Goal: Task Accomplishment & Management: Use online tool/utility

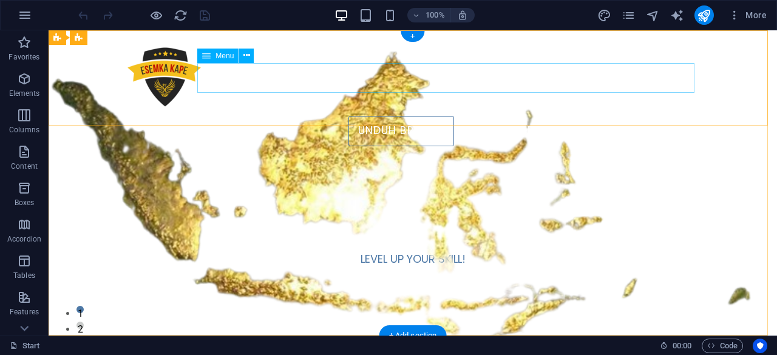
click at [518, 116] on nav "UNDUH BROSUR DAFTAR SEKARANG HUBUNGI KAMI" at bounding box center [412, 131] width 573 height 30
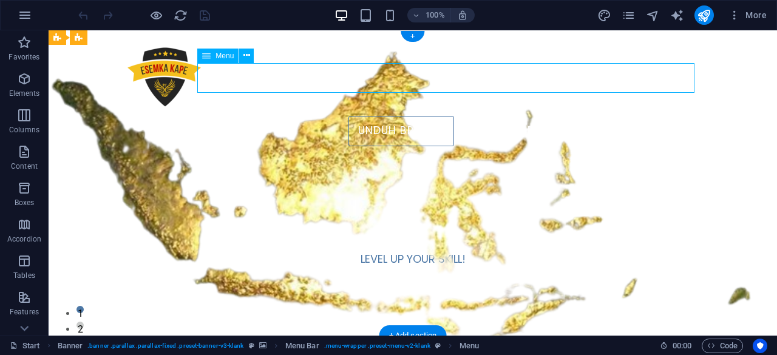
click at [517, 116] on nav "UNDUH BROSUR DAFTAR SEKARANG HUBUNGI KAMI" at bounding box center [412, 131] width 573 height 30
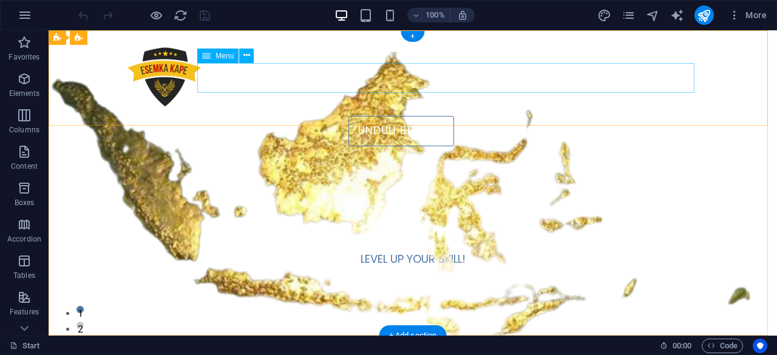
click at [553, 116] on nav "UNDUH BROSUR DAFTAR SEKARANG HUBUNGI KAMI" at bounding box center [412, 131] width 573 height 30
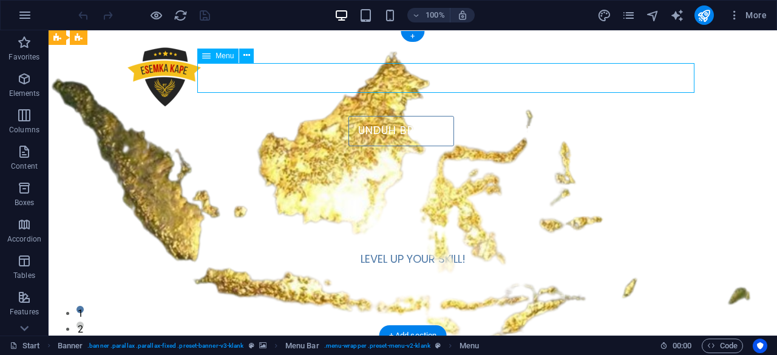
click at [553, 116] on nav "UNDUH BROSUR DAFTAR SEKARANG HUBUNGI KAMI" at bounding box center [412, 131] width 573 height 30
select select
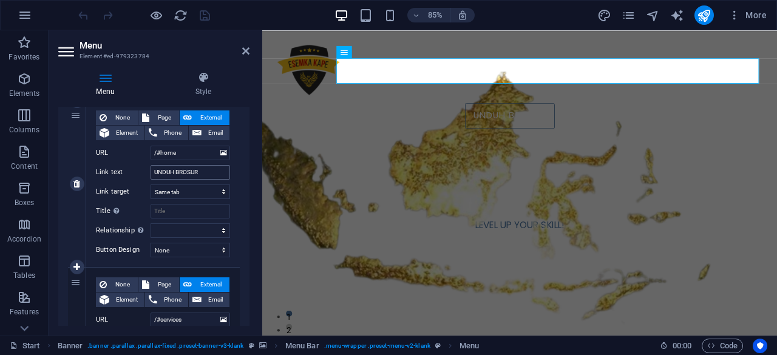
scroll to position [182, 0]
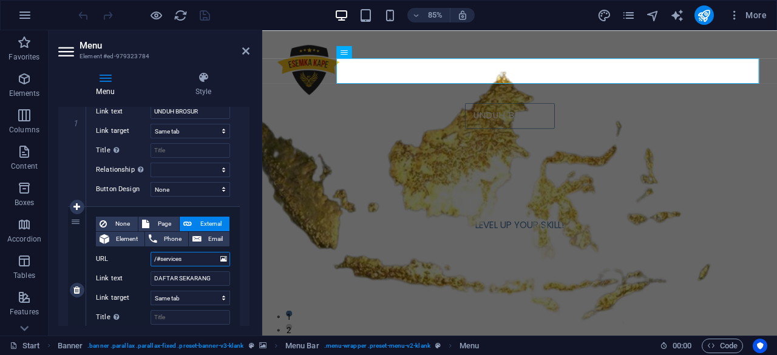
click at [187, 258] on input "/#services" at bounding box center [189, 259] width 79 height 15
drag, startPoint x: 197, startPoint y: 259, endPoint x: 135, endPoint y: 258, distance: 61.3
click at [135, 258] on div "URL /#services" at bounding box center [163, 259] width 134 height 15
select select
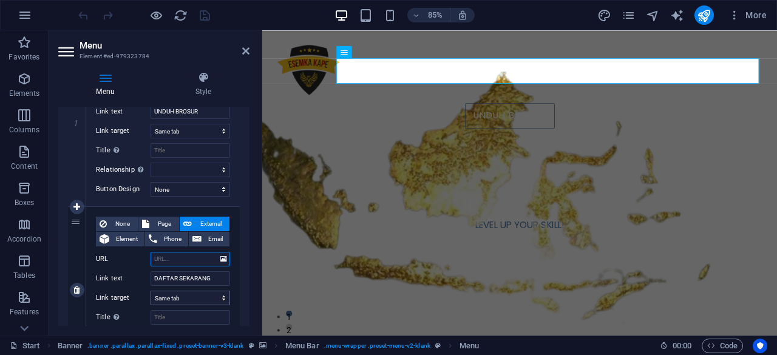
select select
paste input "[URL][DOMAIN_NAME]"
type input "[URL][DOMAIN_NAME]"
select select
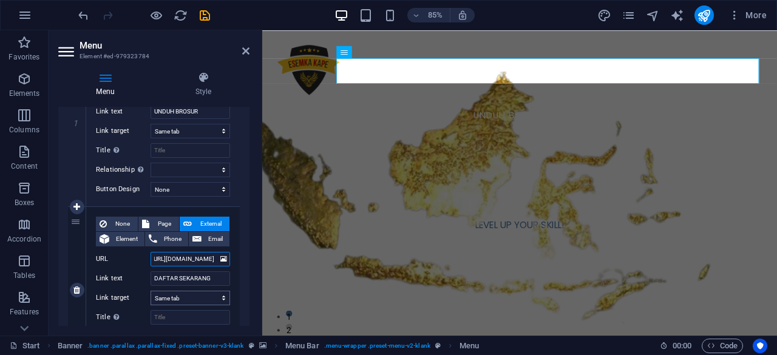
select select
type input "[URL][DOMAIN_NAME]"
click at [222, 299] on select "New tab Same tab Overlay" at bounding box center [189, 298] width 79 height 15
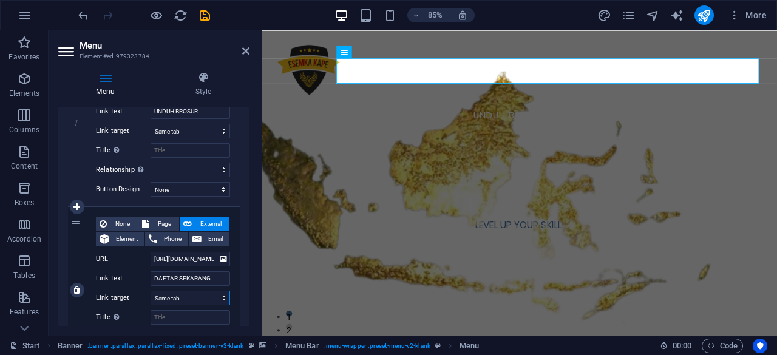
click at [150, 291] on select "New tab Same tab Overlay" at bounding box center [189, 298] width 79 height 15
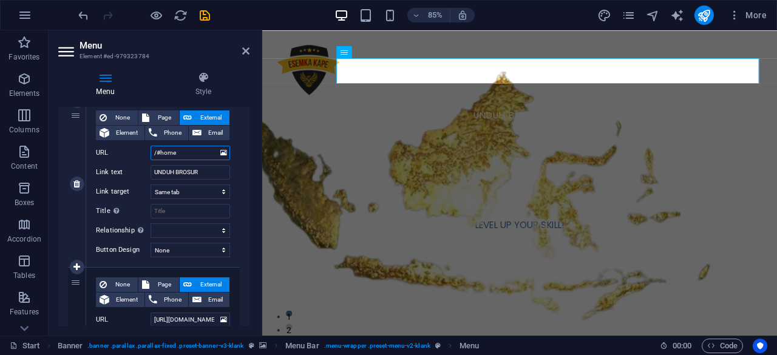
click at [186, 157] on input "/#home" at bounding box center [189, 153] width 79 height 15
drag, startPoint x: 191, startPoint y: 154, endPoint x: 147, endPoint y: 152, distance: 44.3
click at [147, 152] on div "URL /#home" at bounding box center [163, 153] width 134 height 15
paste input "[URL][DOMAIN_NAME]"
type input "[URL][DOMAIN_NAME]"
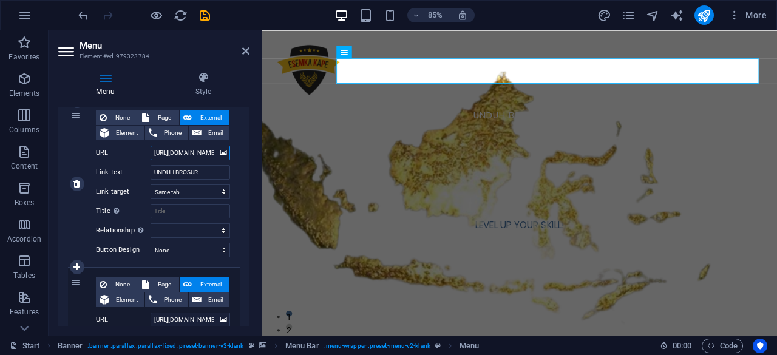
scroll to position [0, 186]
select select
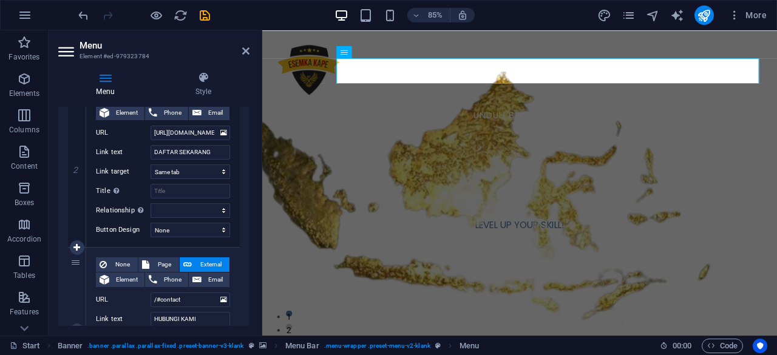
scroll to position [430, 0]
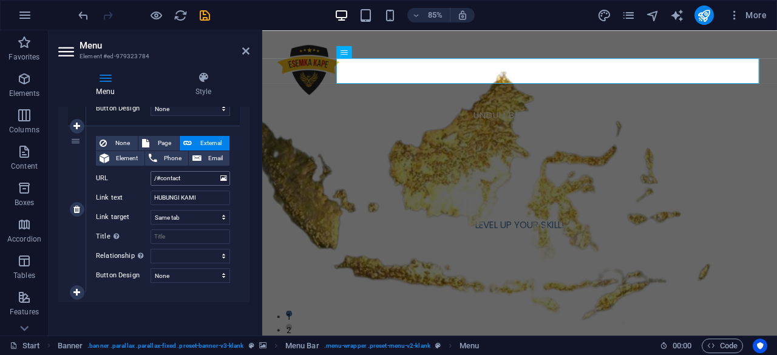
type input "[URL][DOMAIN_NAME]"
click at [191, 176] on input "/#contact" at bounding box center [189, 178] width 79 height 15
drag, startPoint x: 191, startPoint y: 177, endPoint x: 145, endPoint y: 179, distance: 45.6
click at [145, 179] on div "URL /#contact" at bounding box center [163, 178] width 134 height 15
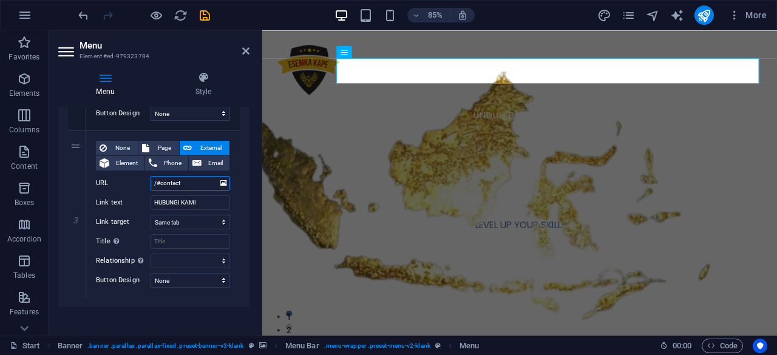
scroll to position [364, 0]
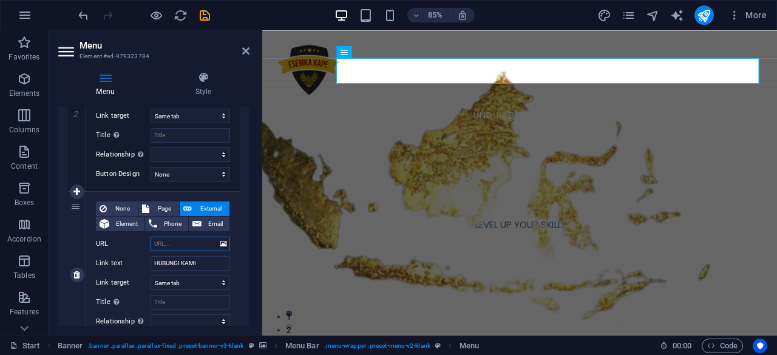
select select
paste input "https://wa.me/"
type input "https://wa.me/"
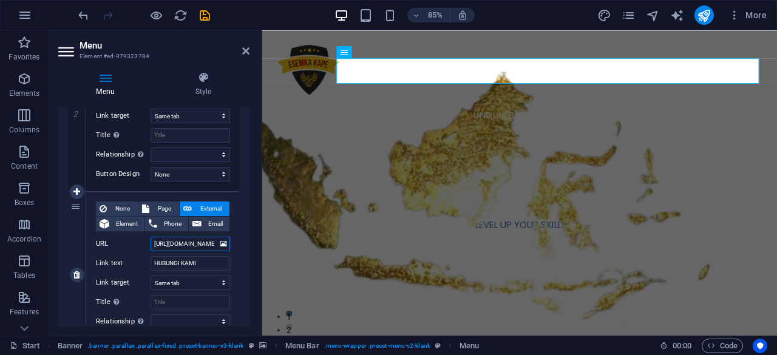
select select
type input "https://wa.me/62"
select select
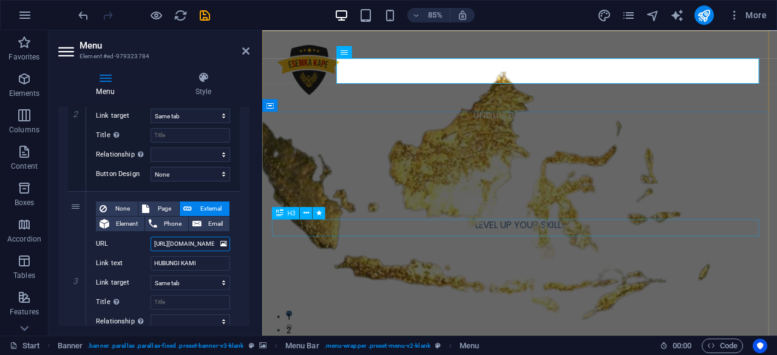
select select
type input "https://wa.me/628"
select select
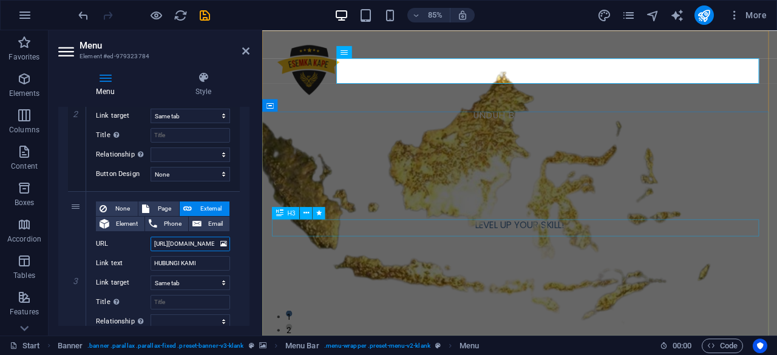
select select
type input "https://wa.me/62851"
select select
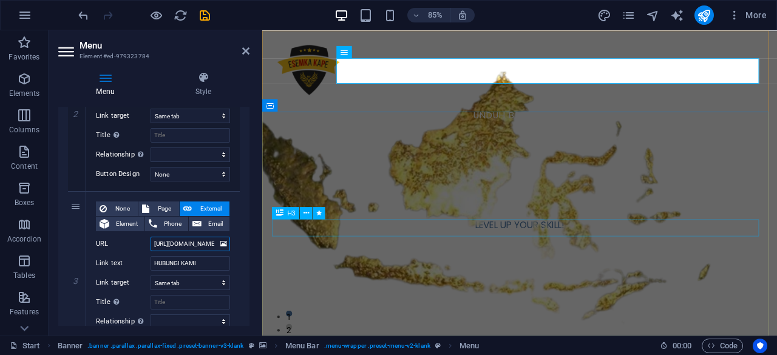
type input "https://wa.me/628518"
select select
type input "https://wa.me/6285183"
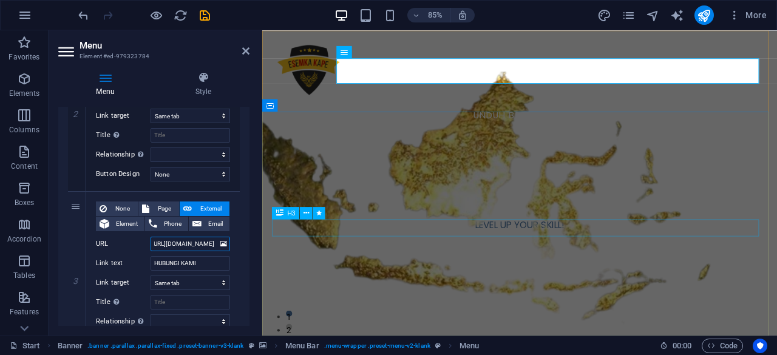
scroll to position [0, 5]
select select
type input "[URL][DOMAIN_NAME]"
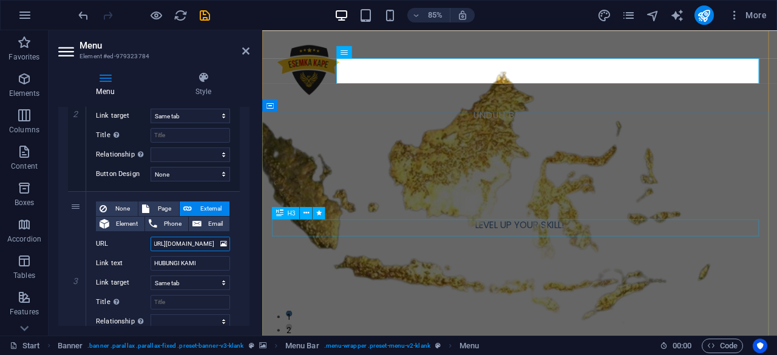
scroll to position [0, 12]
select select
type input "[URL][DOMAIN_NAME]"
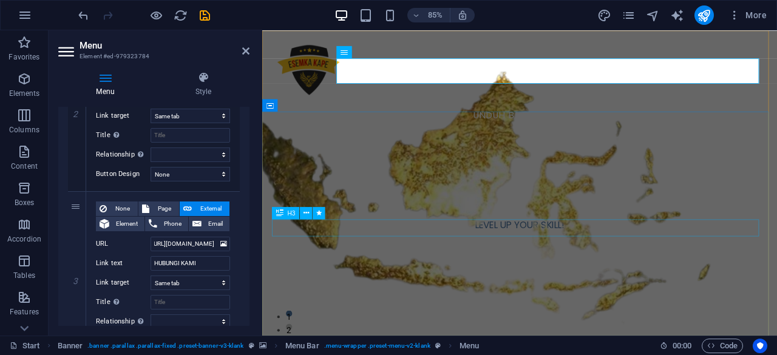
click at [53, 335] on div "Menu Style Menu Auto Custom Create custom menu items for this menu. Recommended…" at bounding box center [154, 199] width 211 height 274
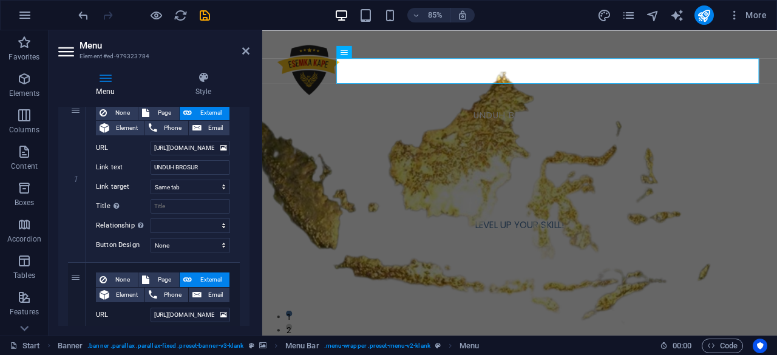
scroll to position [0, 0]
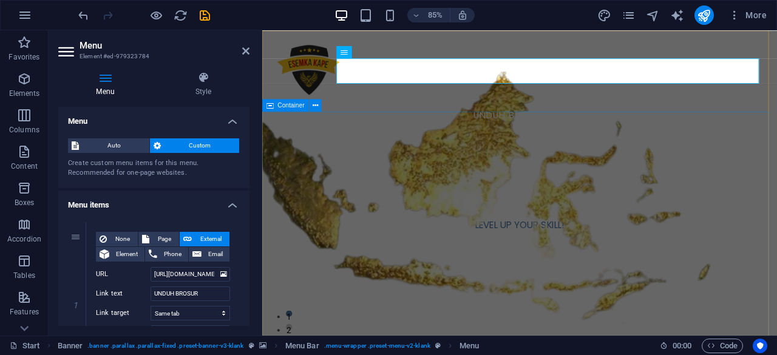
click at [558, 163] on div "SISTEM PENERIMAAN MURID BARU (SPMB) SMK KP BALEENDAH LEVEL UP YOUR SKILL!" at bounding box center [565, 236] width 606 height 160
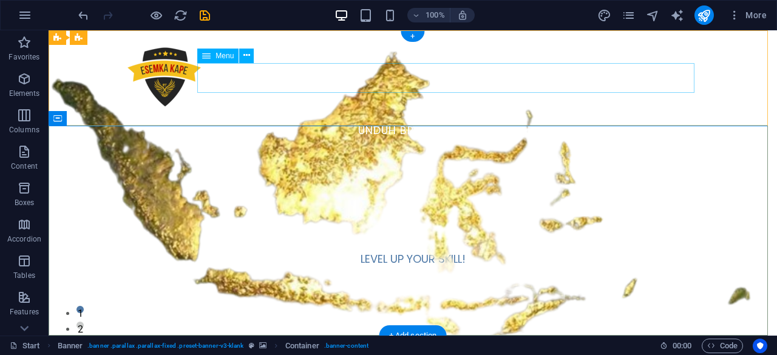
click at [517, 116] on nav "UNDUH BROSUR DAFTAR SEKARANG HUBUNGI KAMI" at bounding box center [412, 131] width 573 height 30
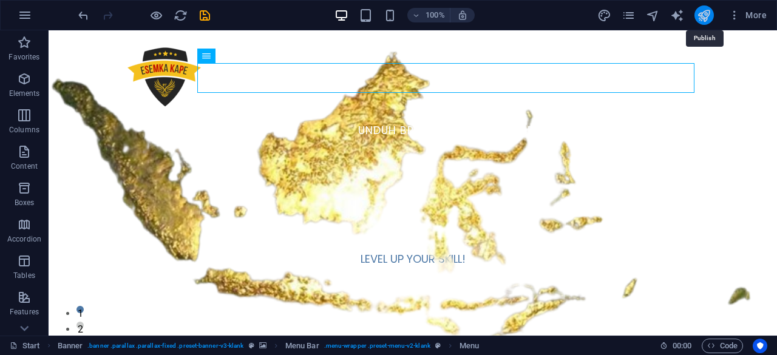
click at [703, 20] on icon "publish" at bounding box center [704, 15] width 14 height 14
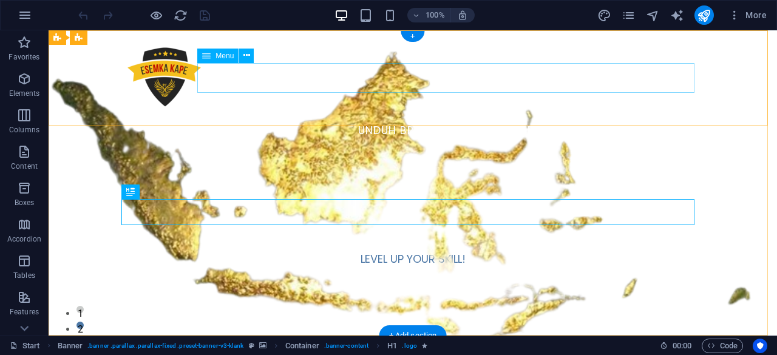
click at [511, 116] on nav "UNDUH BROSUR DAFTAR SEKARANG HUBUNGI KAMI" at bounding box center [412, 131] width 573 height 30
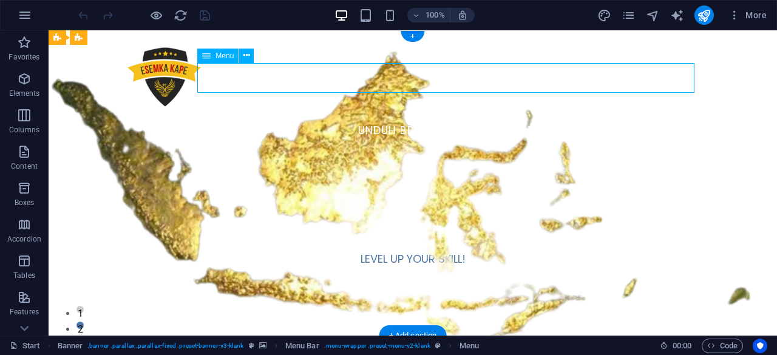
click at [511, 116] on nav "UNDUH BROSUR DAFTAR SEKARANG HUBUNGI KAMI" at bounding box center [412, 131] width 573 height 30
select select
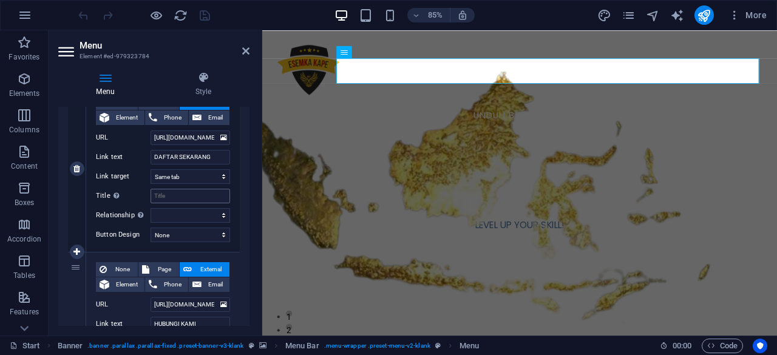
scroll to position [430, 0]
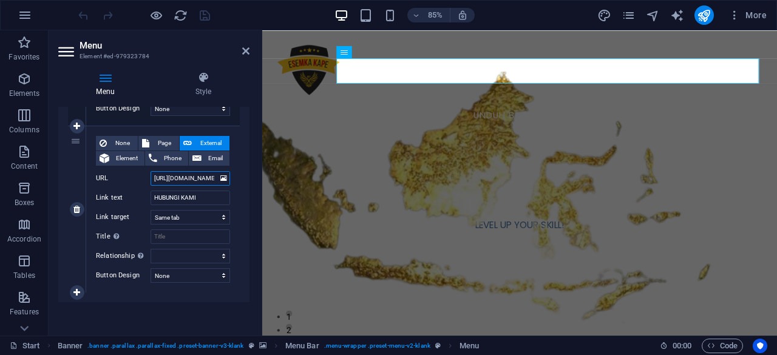
click at [203, 179] on input "[URL][DOMAIN_NAME]" at bounding box center [189, 178] width 79 height 15
type input "[URL][DOMAIN_NAME]"
select select
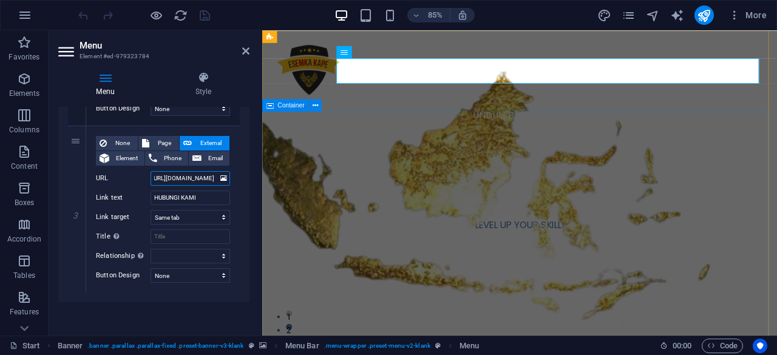
select select
type input "[URL][DOMAIN_NAME]"
select select
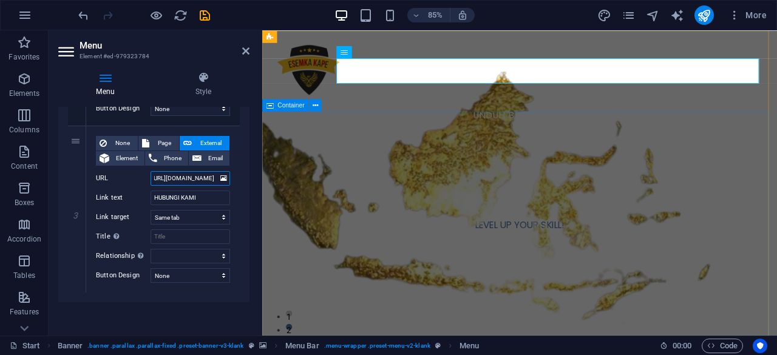
type input "[URL][DOMAIN_NAME]"
select select
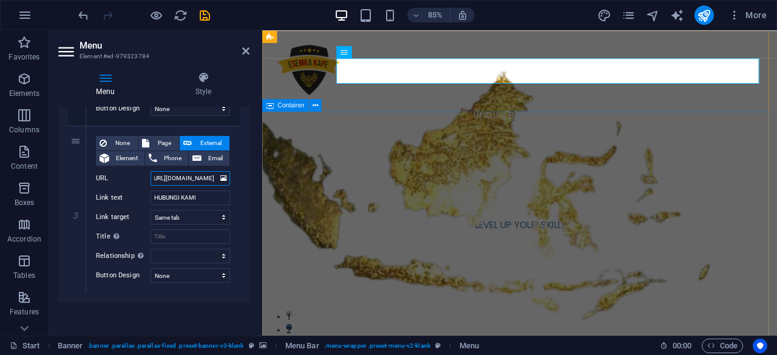
type input "[URL][DOMAIN_NAME]"
select select
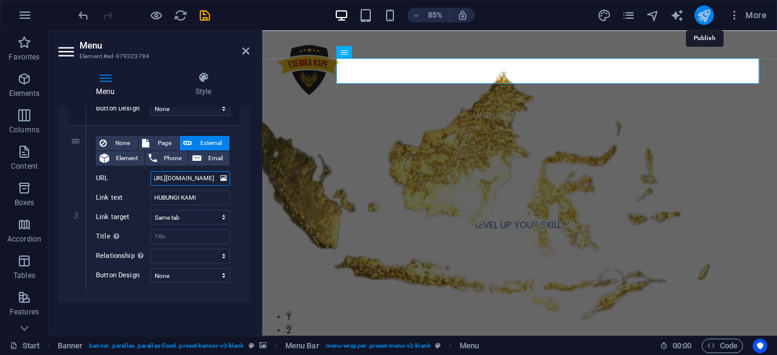
type input "[URL][DOMAIN_NAME]"
click at [702, 18] on icon "publish" at bounding box center [704, 15] width 14 height 14
